Goal: Check status: Check status

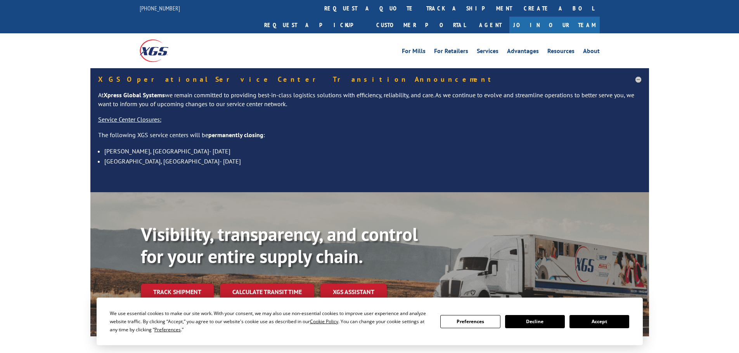
click at [597, 322] on button "Accept" at bounding box center [599, 321] width 60 height 13
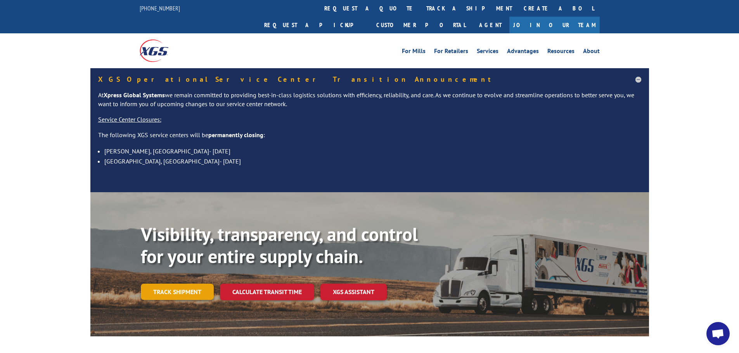
click at [178, 284] on link "Track shipment" at bounding box center [177, 292] width 73 height 16
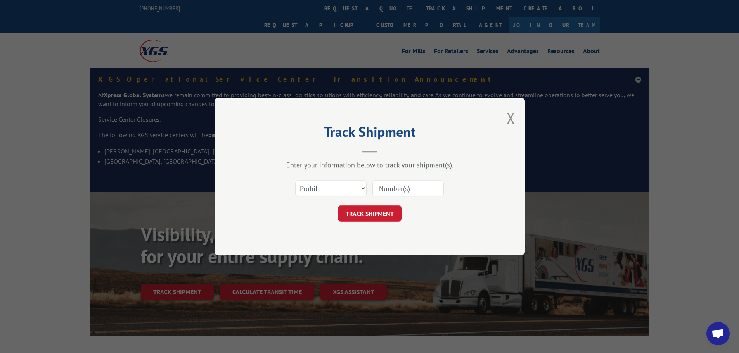
click at [427, 190] on input at bounding box center [407, 188] width 71 height 16
paste input "17342259"
type input "17342259"
click at [380, 213] on button "TRACK SHIPMENT" at bounding box center [370, 214] width 64 height 16
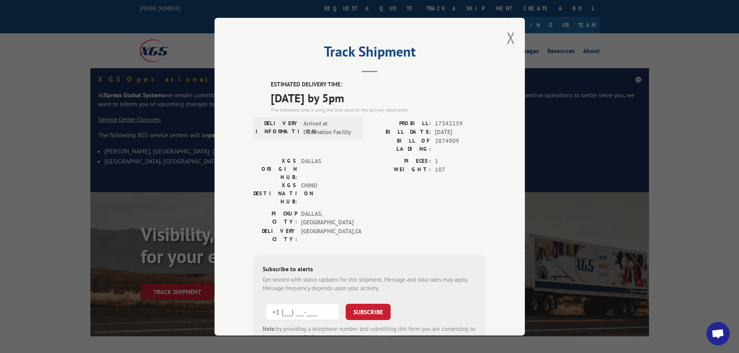
click at [318, 304] on input "+1 (___) ___-____" at bounding box center [303, 312] width 74 height 16
type input "[PHONE_NUMBER]"
click at [380, 304] on button "SUBSCRIBE" at bounding box center [367, 312] width 45 height 16
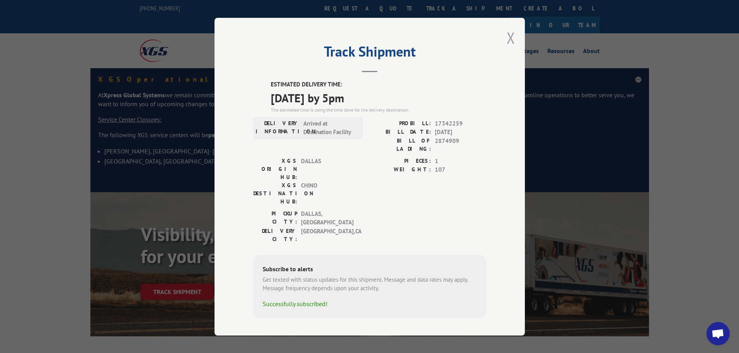
click at [515, 41] on button "Close modal" at bounding box center [510, 38] width 9 height 21
